Goal: Find specific page/section: Find specific page/section

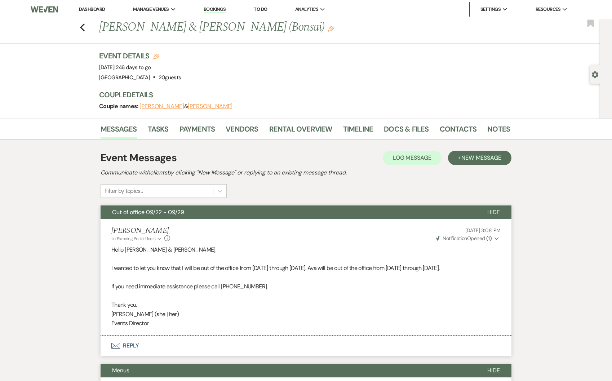
click at [90, 6] on link "Dashboard" at bounding box center [92, 9] width 26 height 6
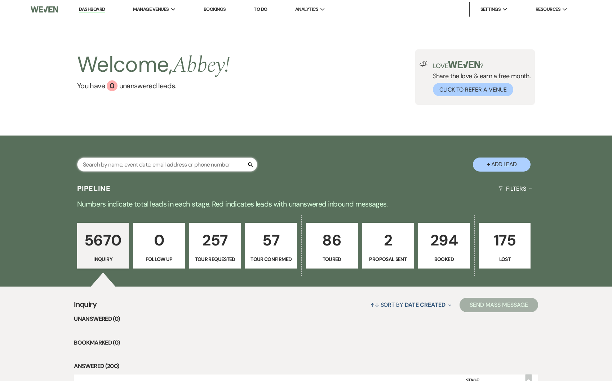
click at [144, 164] on input "text" at bounding box center [167, 165] width 180 height 14
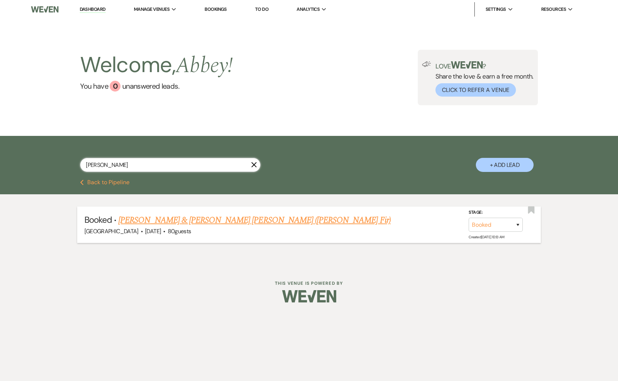
type input "[PERSON_NAME]"
click at [226, 221] on link "[PERSON_NAME] & [PERSON_NAME] [PERSON_NAME] ([PERSON_NAME] Fir)" at bounding box center [254, 220] width 272 height 13
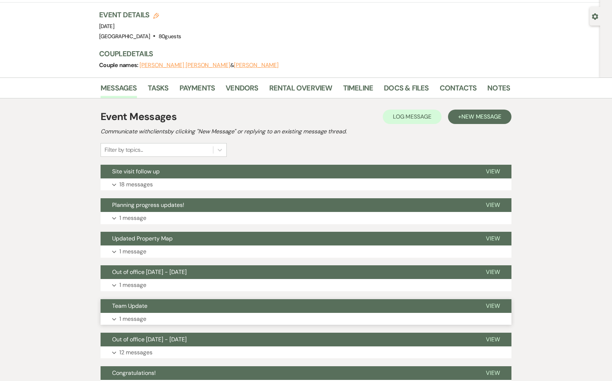
scroll to position [58, 0]
click at [244, 82] on link "Vendors" at bounding box center [242, 90] width 32 height 16
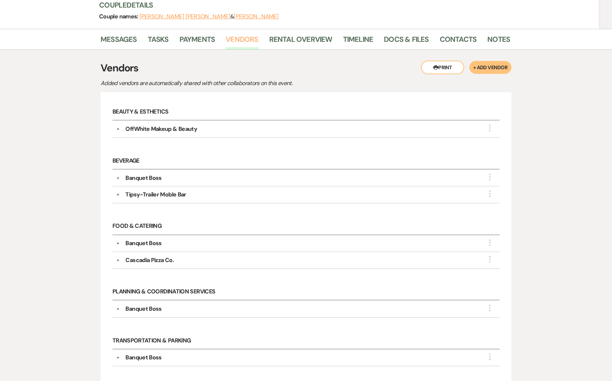
scroll to position [116, 0]
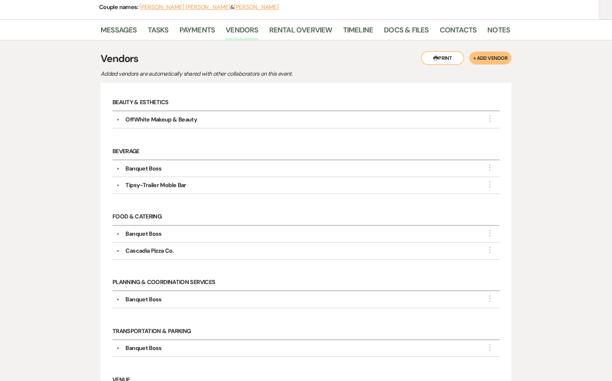
click at [127, 164] on div "Banquet Boss" at bounding box center [143, 168] width 36 height 9
